Goal: Task Accomplishment & Management: Complete application form

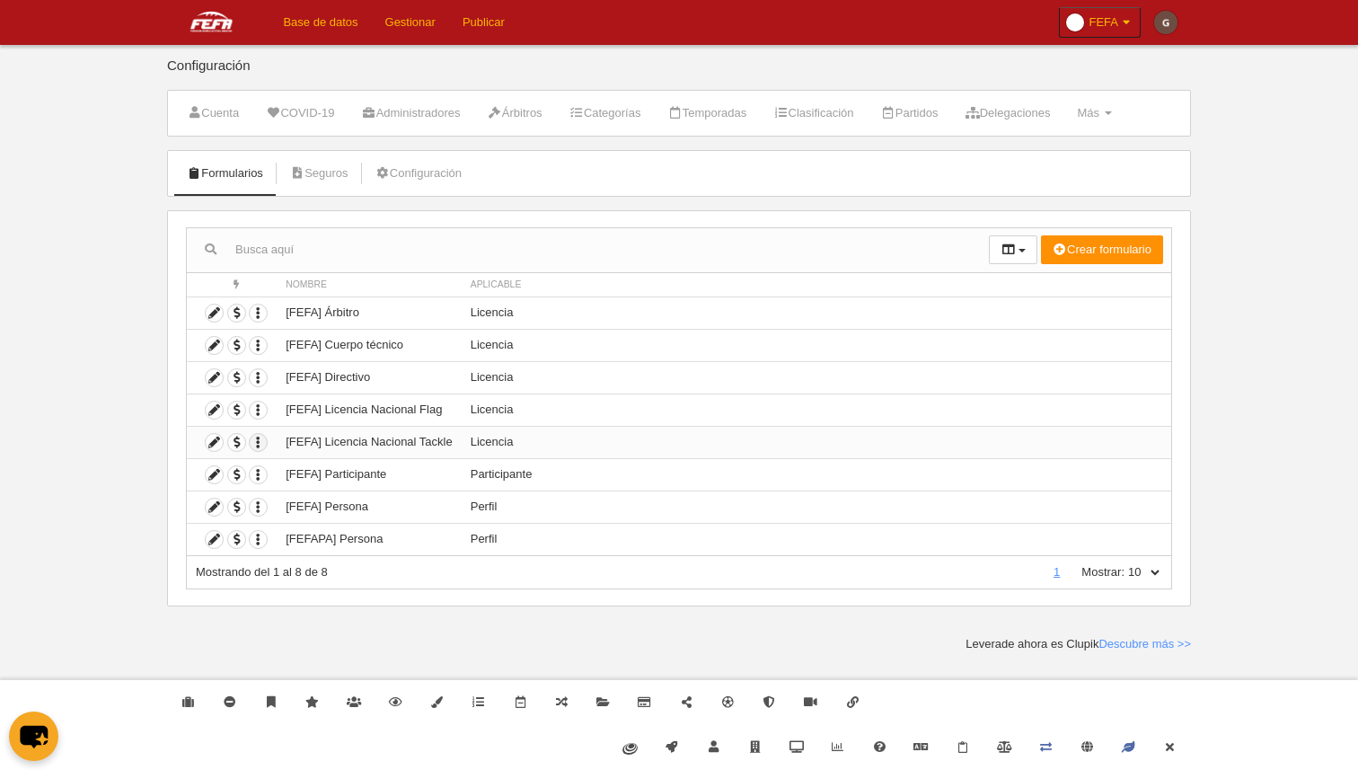
click at [257, 445] on icon "button" at bounding box center [258, 442] width 17 height 17
click at [311, 474] on span "Duplicar formulario" at bounding box center [324, 472] width 112 height 13
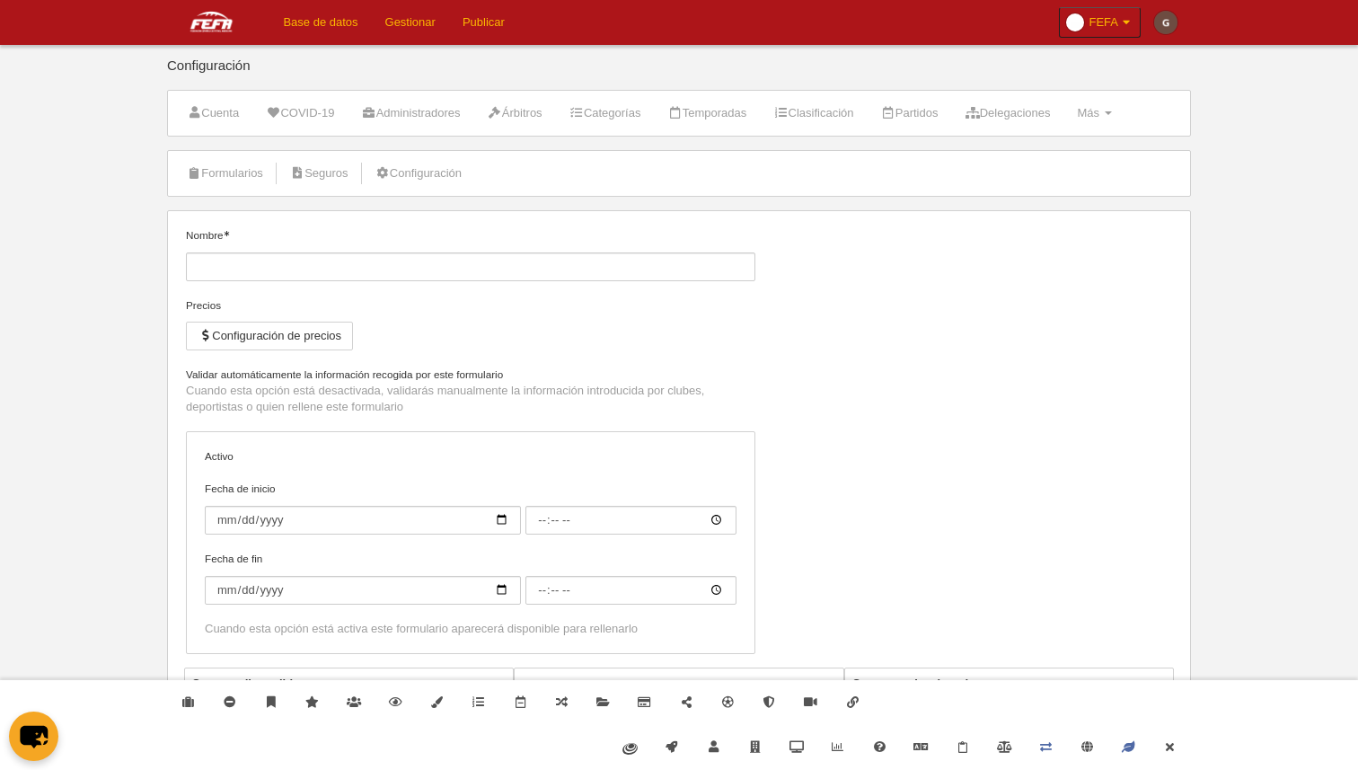
type input "[FEFA] Licencia Nacional Tackle (Copia)"
checkbox input "true"
select select "selected"
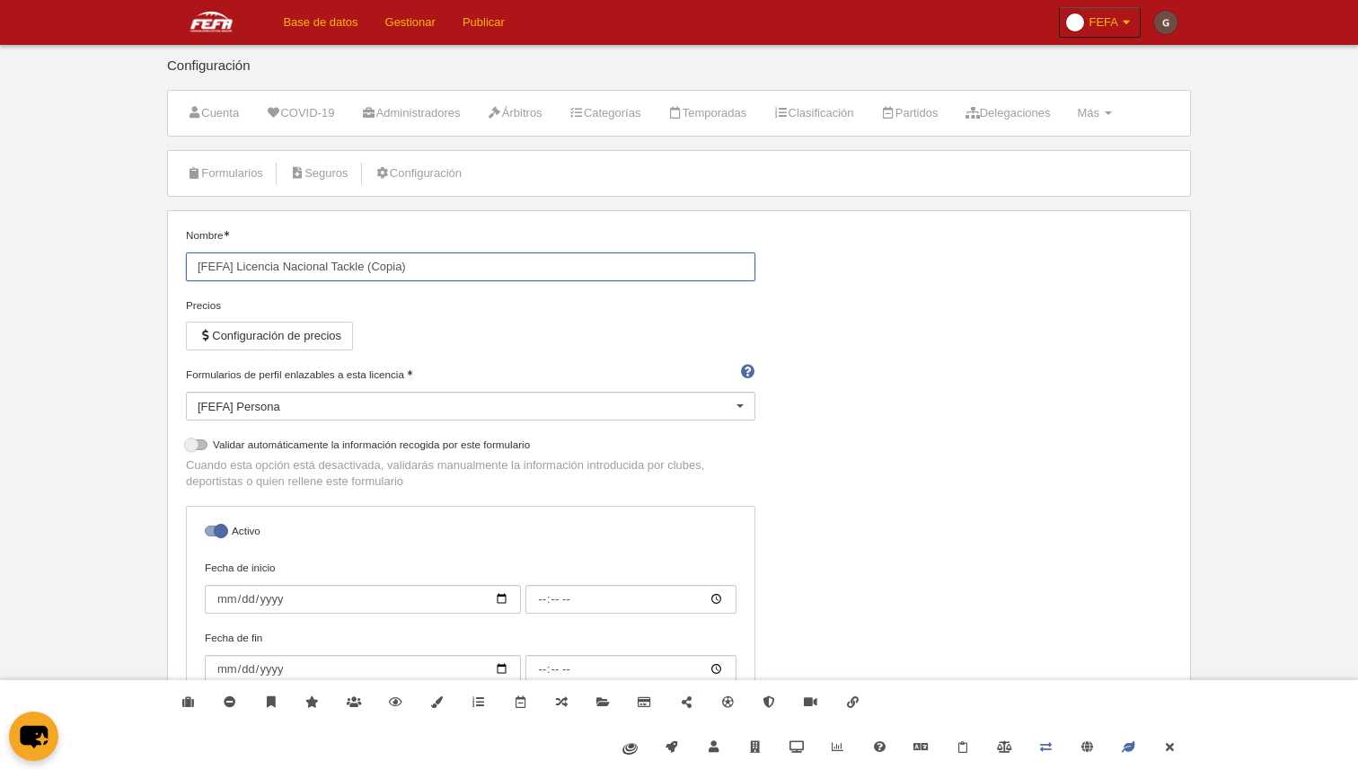
drag, startPoint x: 363, startPoint y: 266, endPoint x: 515, endPoint y: 266, distance: 151.8
click at [515, 266] on input "[FEFA] Licencia Nacional Tackle (Copia)" at bounding box center [471, 266] width 570 height 29
type input "[FEFA] Licencia Nacional Tackle Extranjero"
click at [886, 327] on div "Nombre [FEFA] Licencia Nacional Tackle Extranjero Precios Configuración de prec…" at bounding box center [680, 486] width 1000 height 519
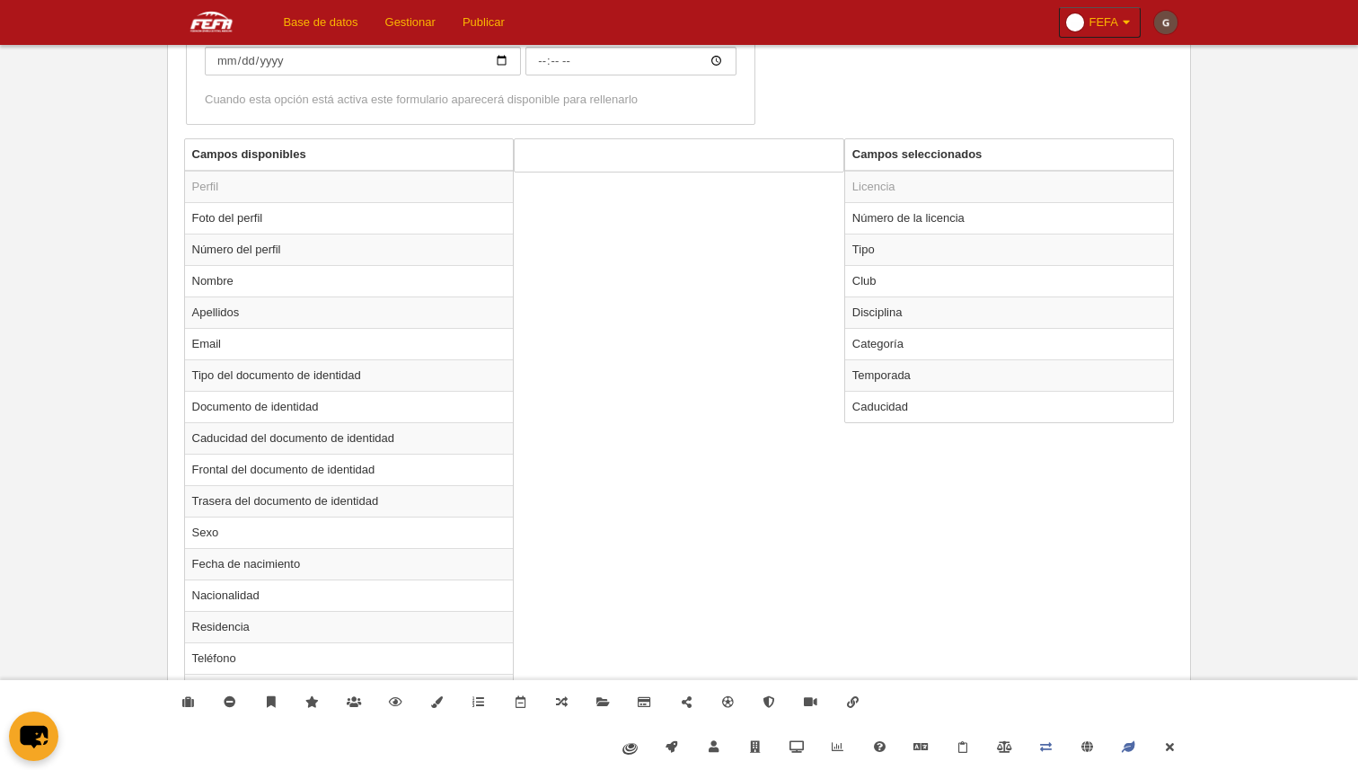
scroll to position [996, 0]
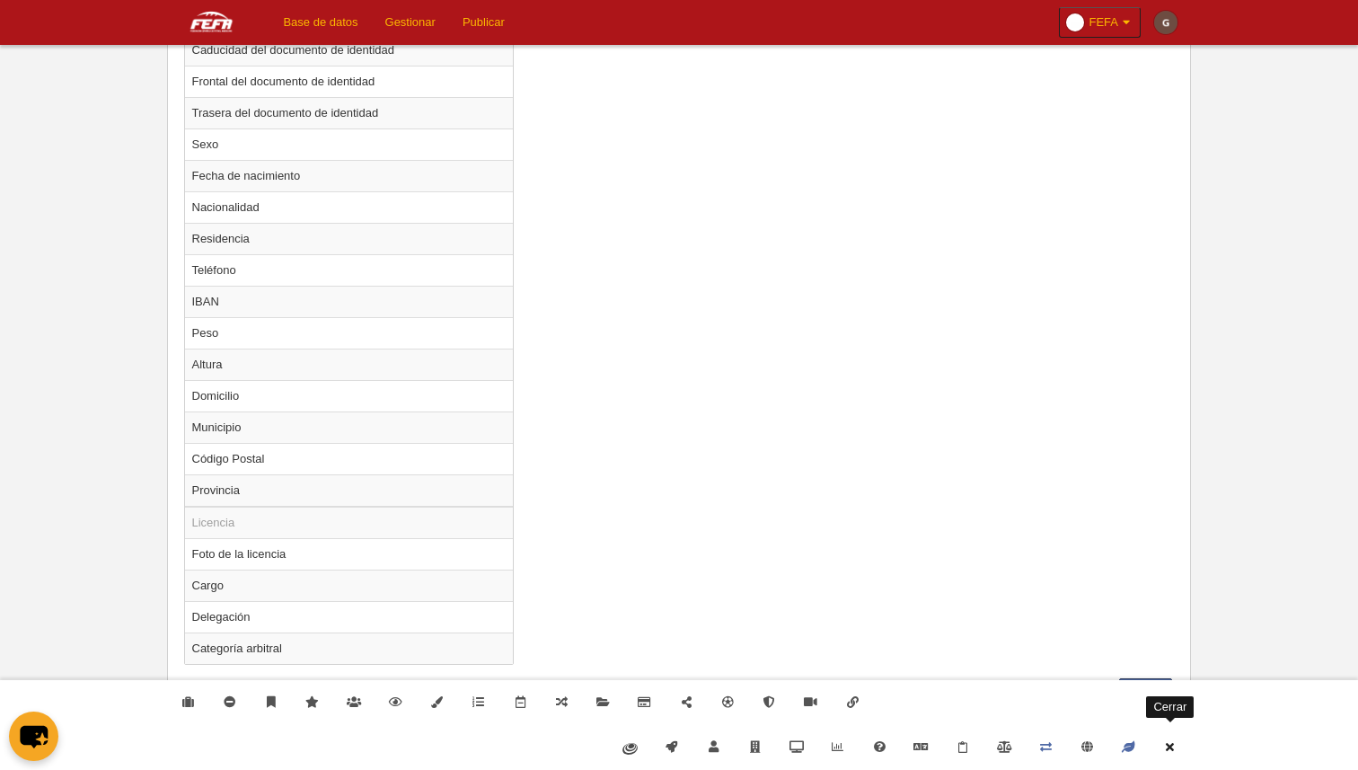
click at [1172, 739] on link "Cerrar" at bounding box center [1170, 747] width 41 height 45
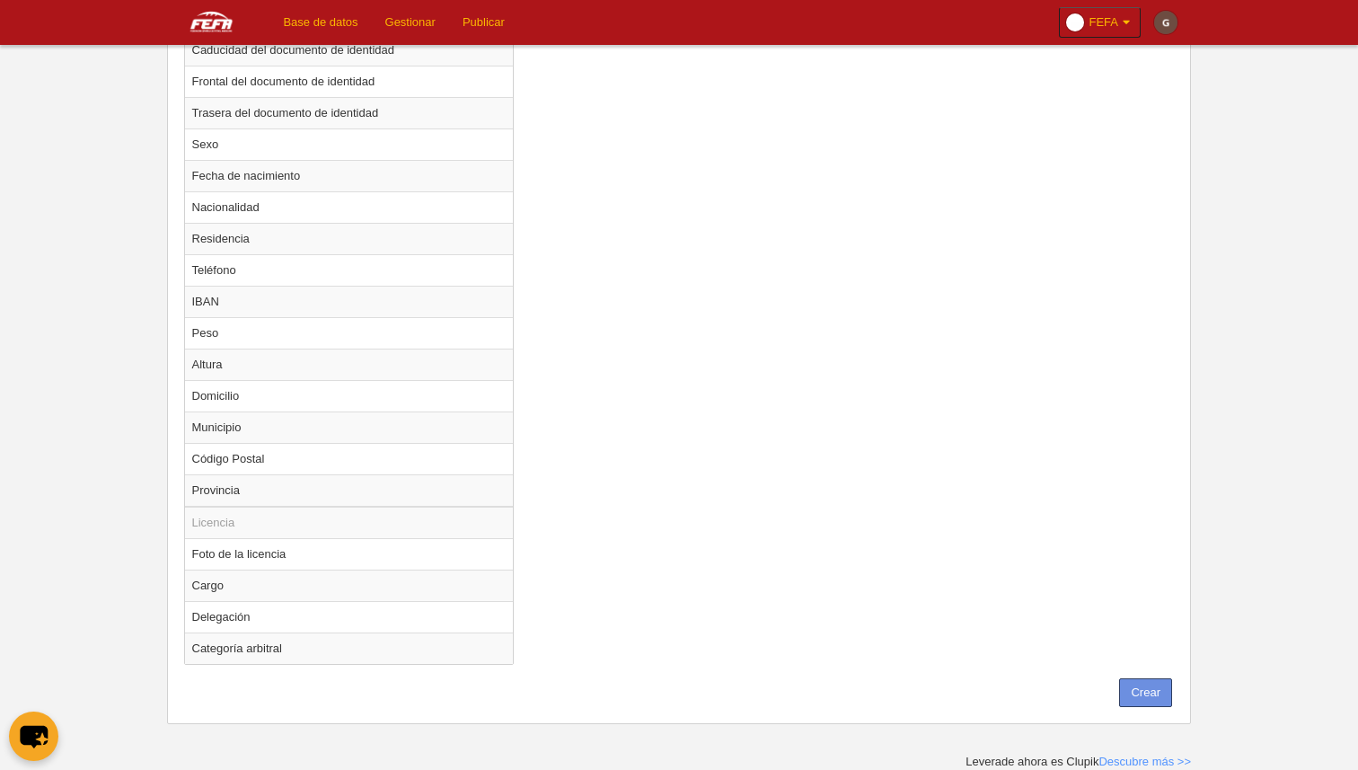
click at [1146, 701] on button "Crear" at bounding box center [1145, 692] width 53 height 29
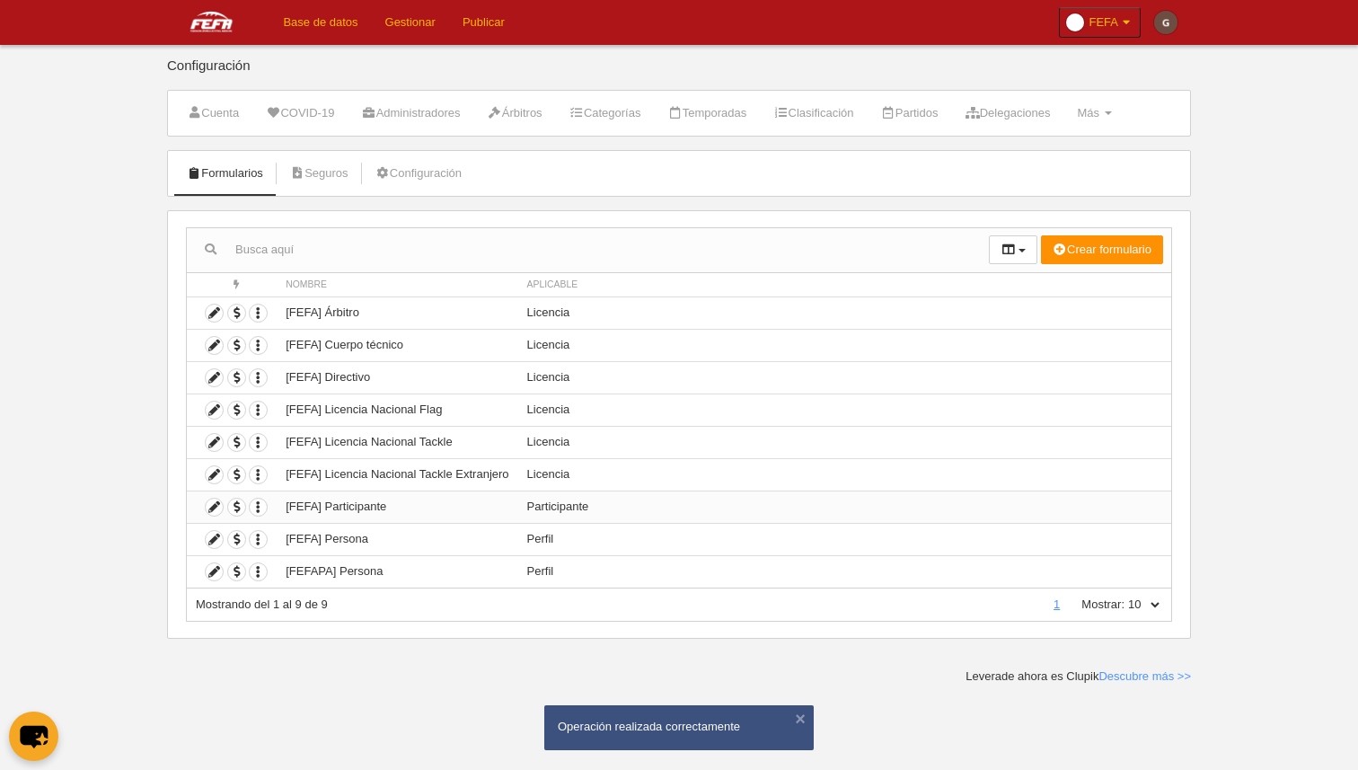
click at [499, 511] on td "[FEFA] Participante" at bounding box center [397, 507] width 241 height 32
click at [214, 508] on icon at bounding box center [214, 507] width 17 height 17
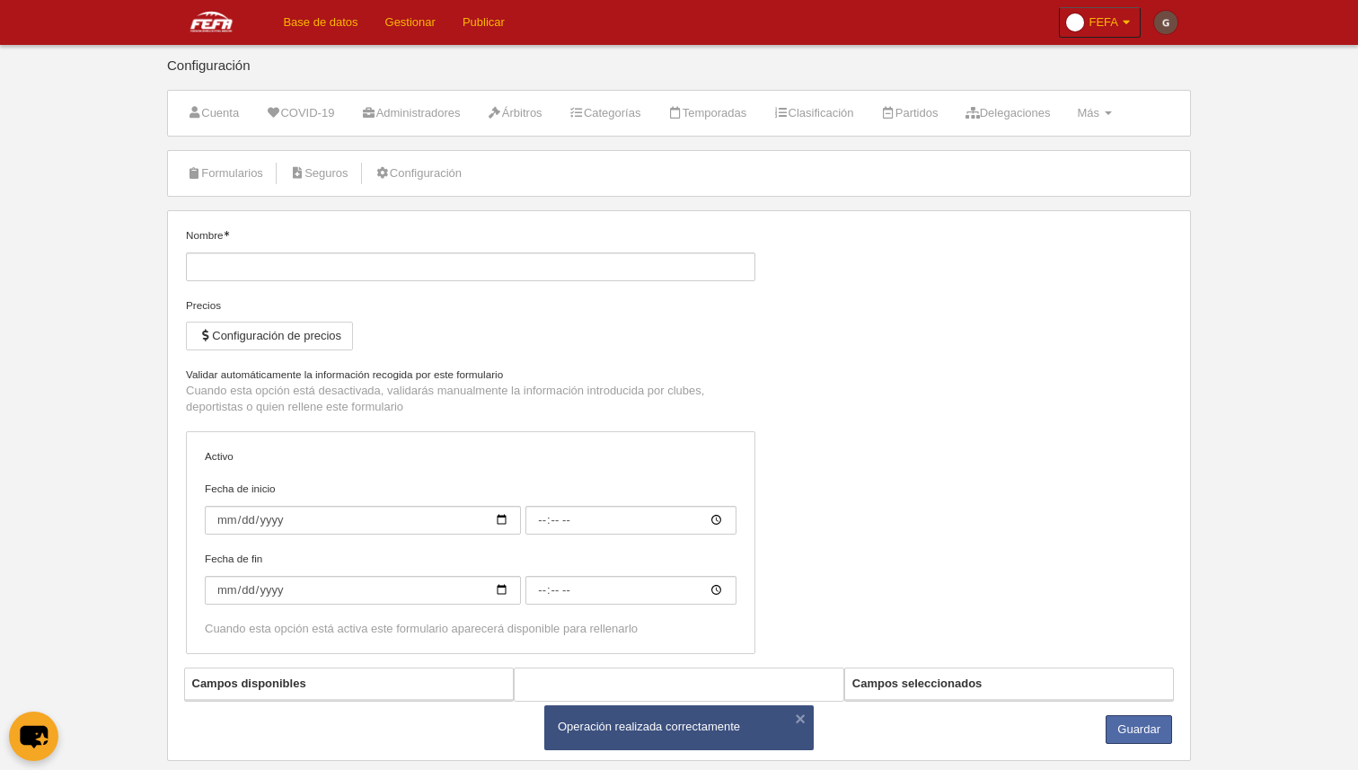
type input "[FEFA] Participante"
checkbox input "true"
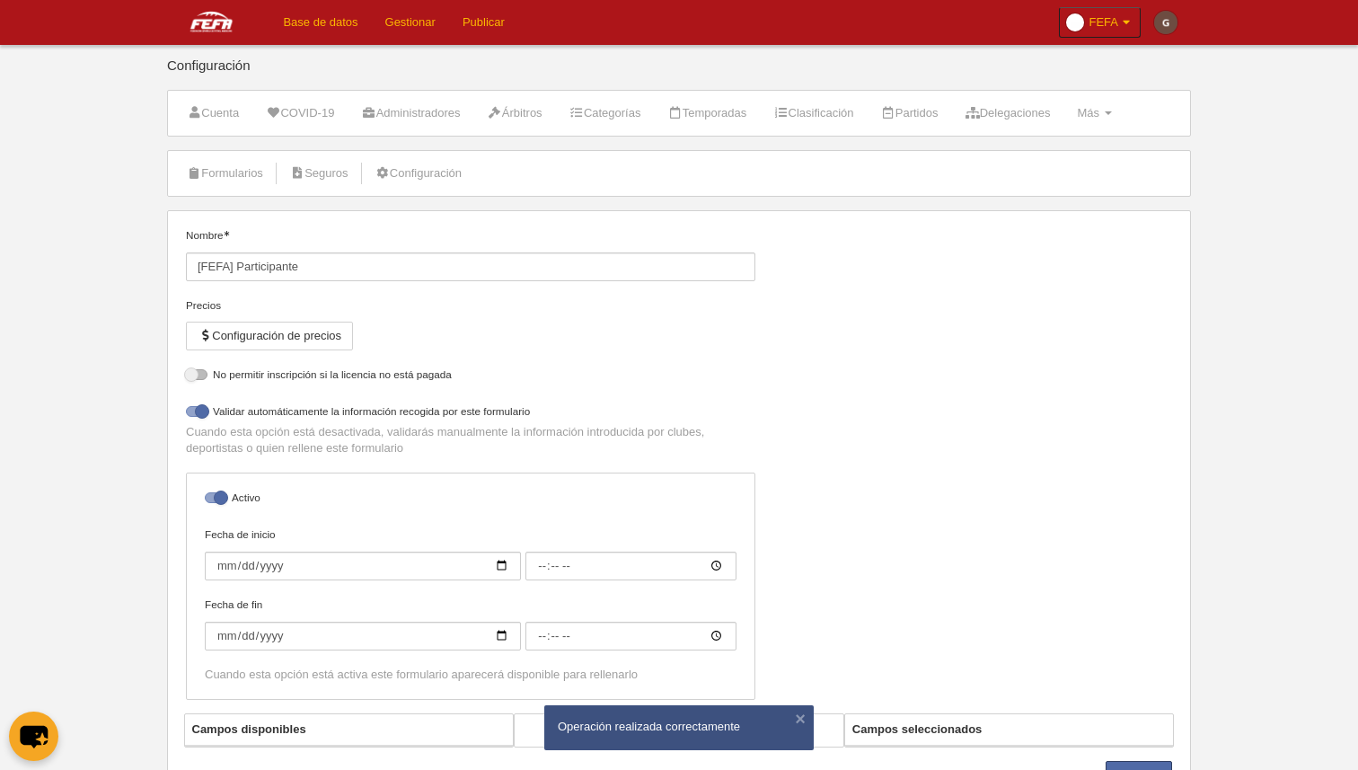
select select "selected"
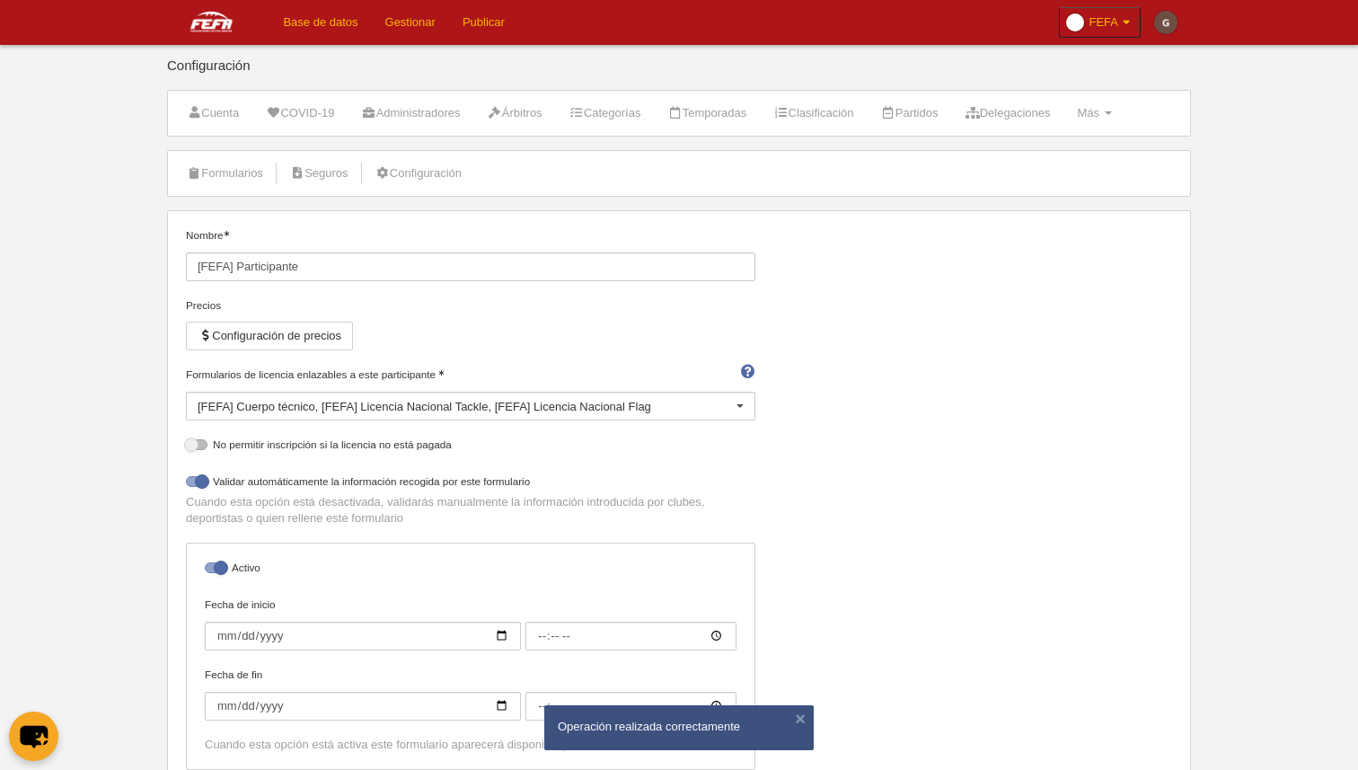
click at [689, 410] on div "[FEFA] Cuerpo técnico [FEFA] Licencia Nacional Tackle [FEFA] Licencia Nacional …" at bounding box center [471, 406] width 570 height 29
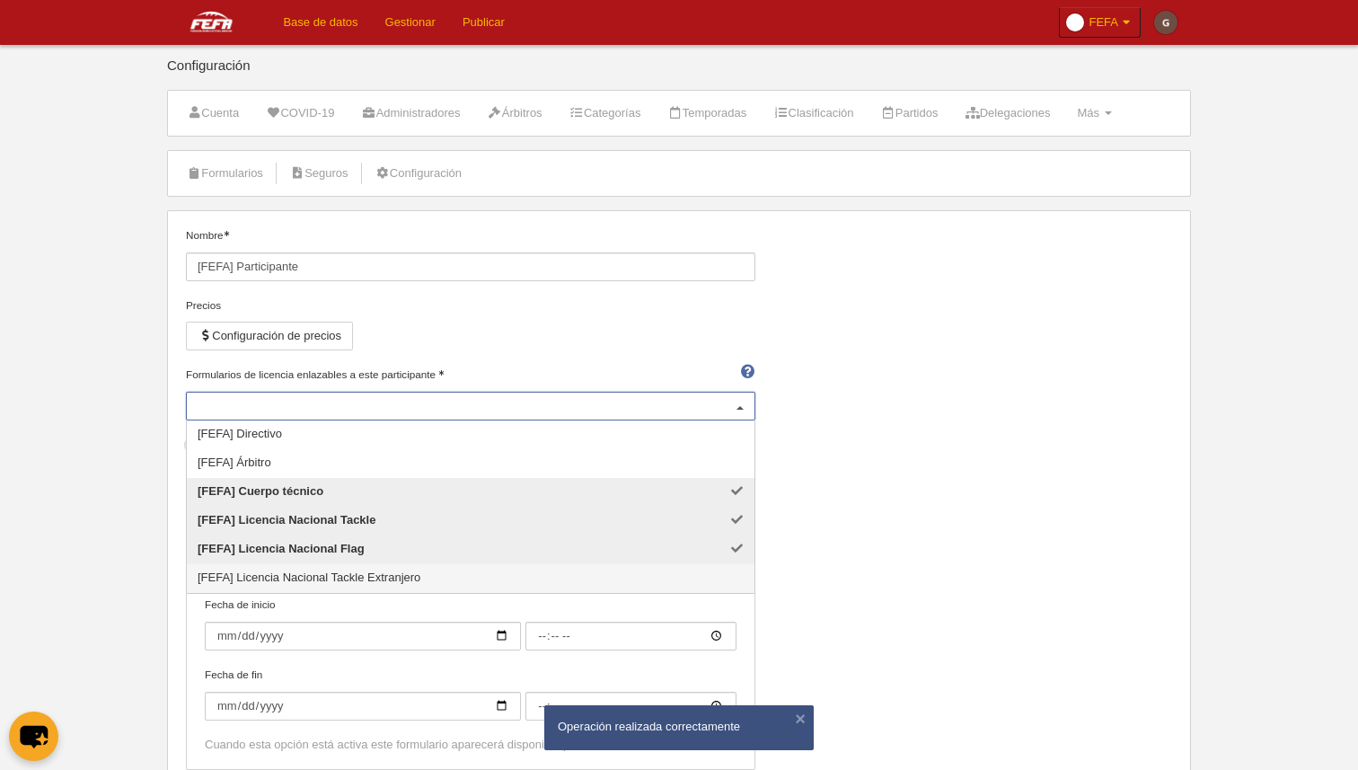
click at [465, 582] on span "[FEFA] Licencia Nacional Tackle Extranjero" at bounding box center [471, 578] width 568 height 29
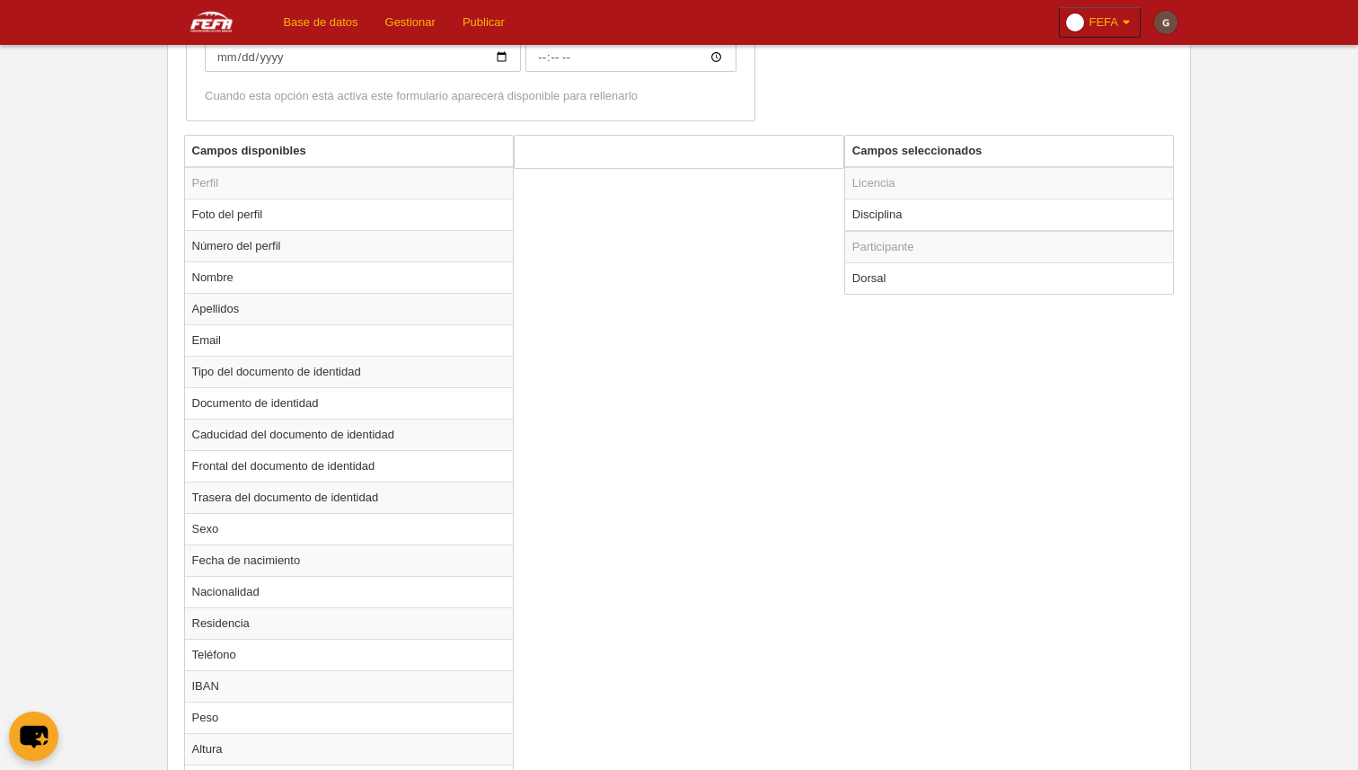
scroll to position [1222, 0]
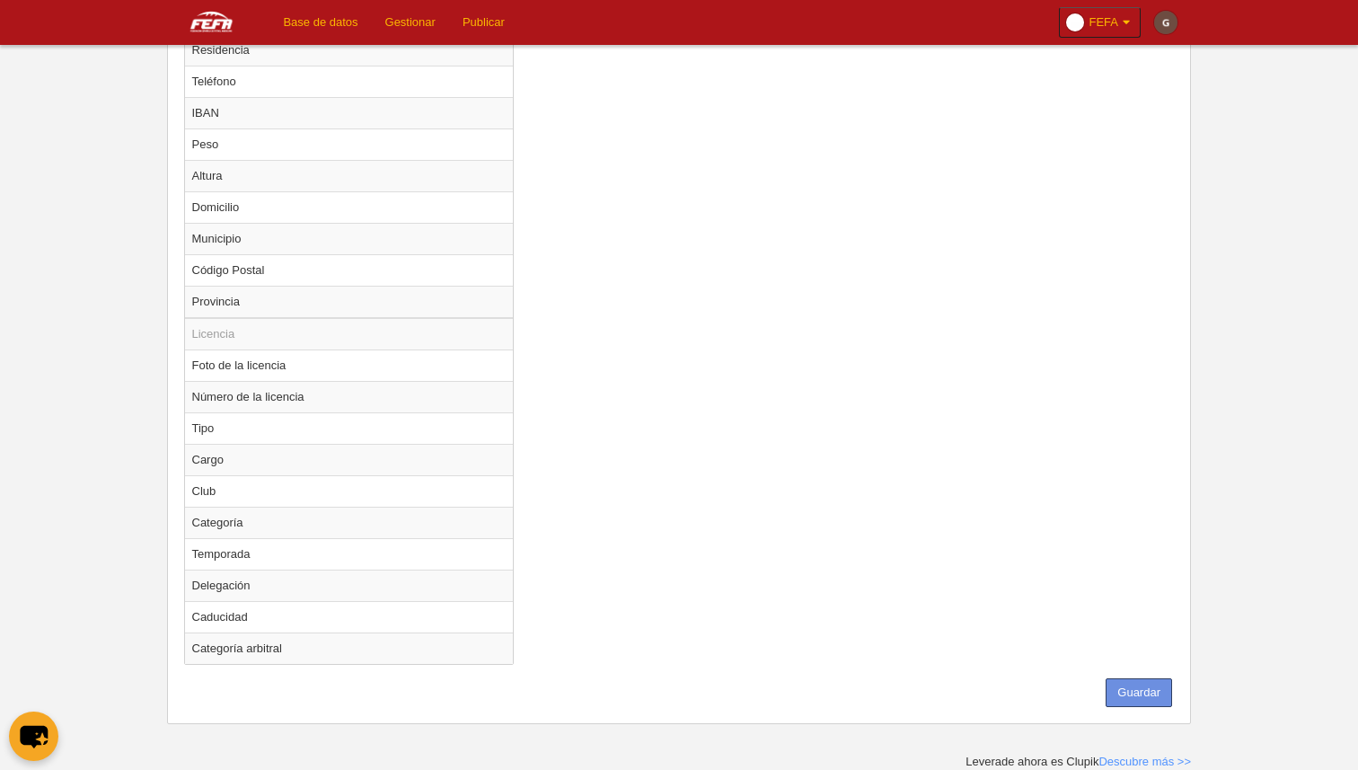
click at [1145, 688] on button "Guardar" at bounding box center [1139, 692] width 66 height 29
